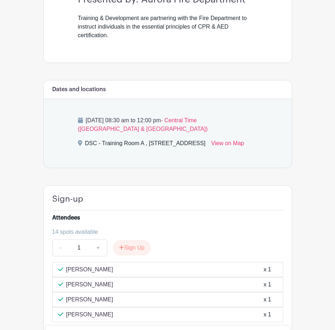
scroll to position [272, 0]
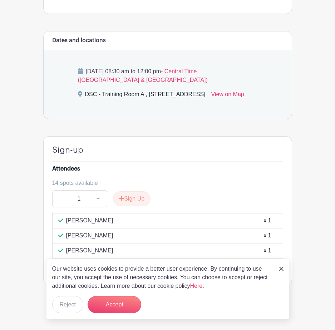
click at [281, 270] on img at bounding box center [281, 268] width 4 height 4
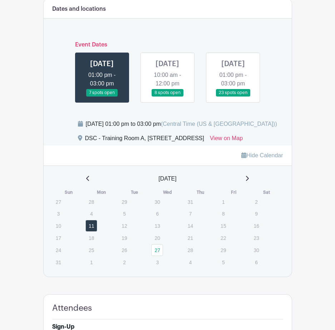
scroll to position [322, 0]
click at [167, 97] on link at bounding box center [167, 97] width 0 height 0
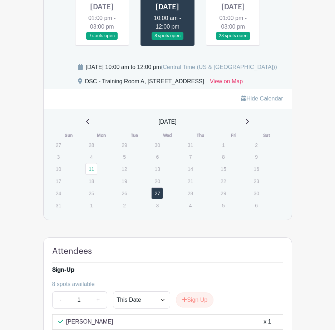
scroll to position [372, 0]
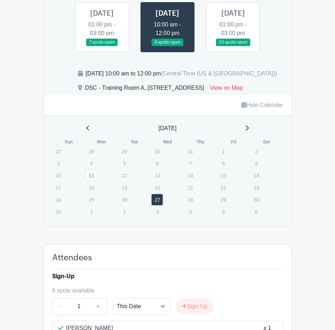
click at [233, 46] on link at bounding box center [233, 46] width 0 height 0
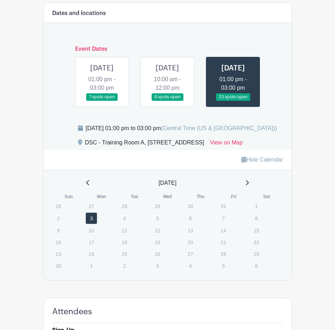
scroll to position [301, 0]
